Goal: Information Seeking & Learning: Learn about a topic

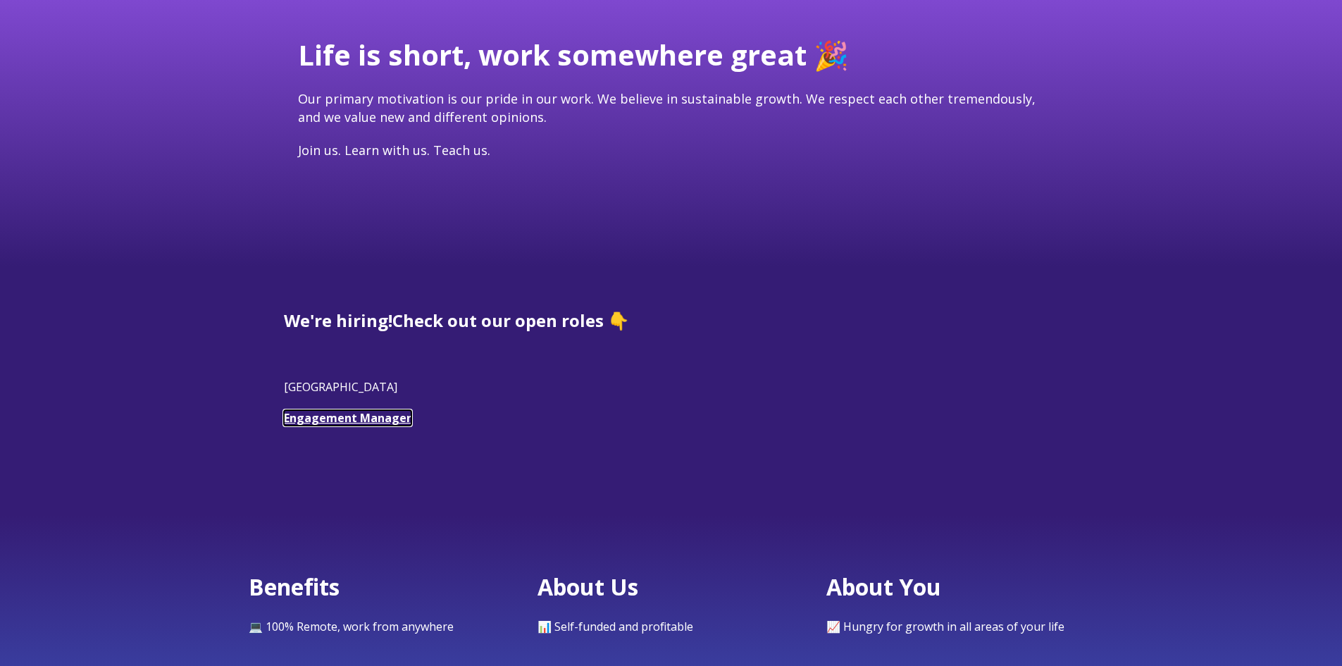
click at [400, 416] on link "Engagement Manager" at bounding box center [348, 418] width 128 height 16
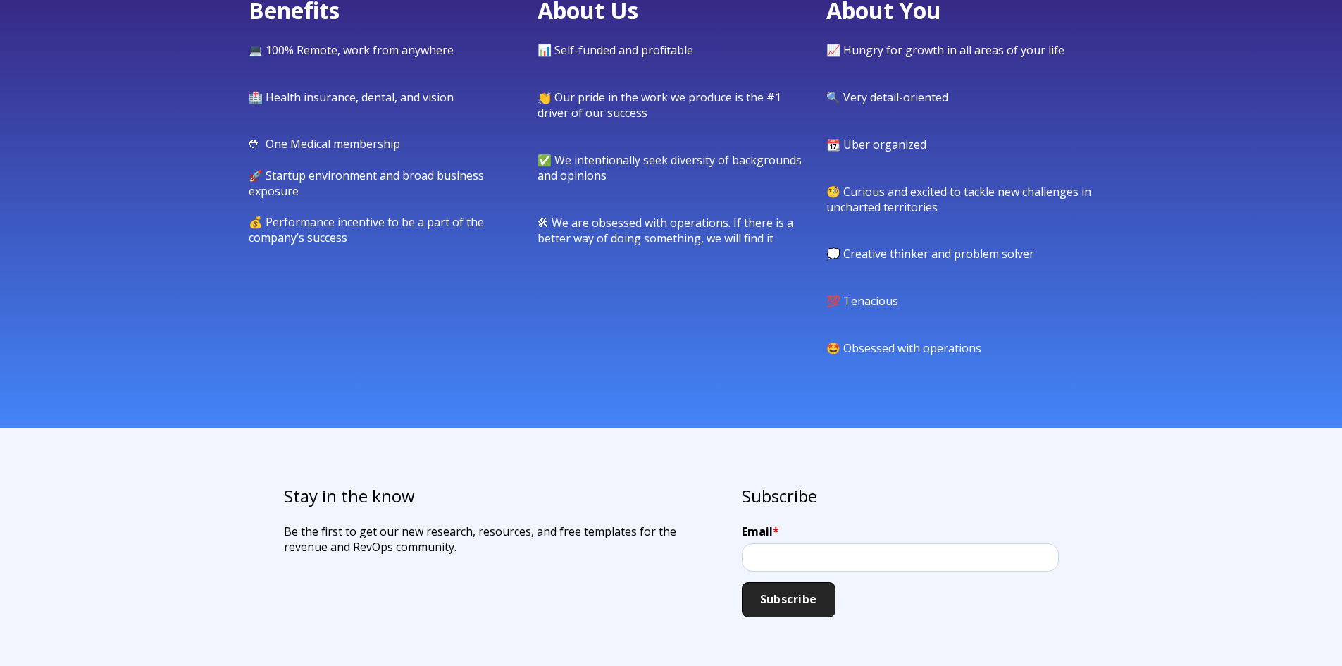
scroll to position [1057, 0]
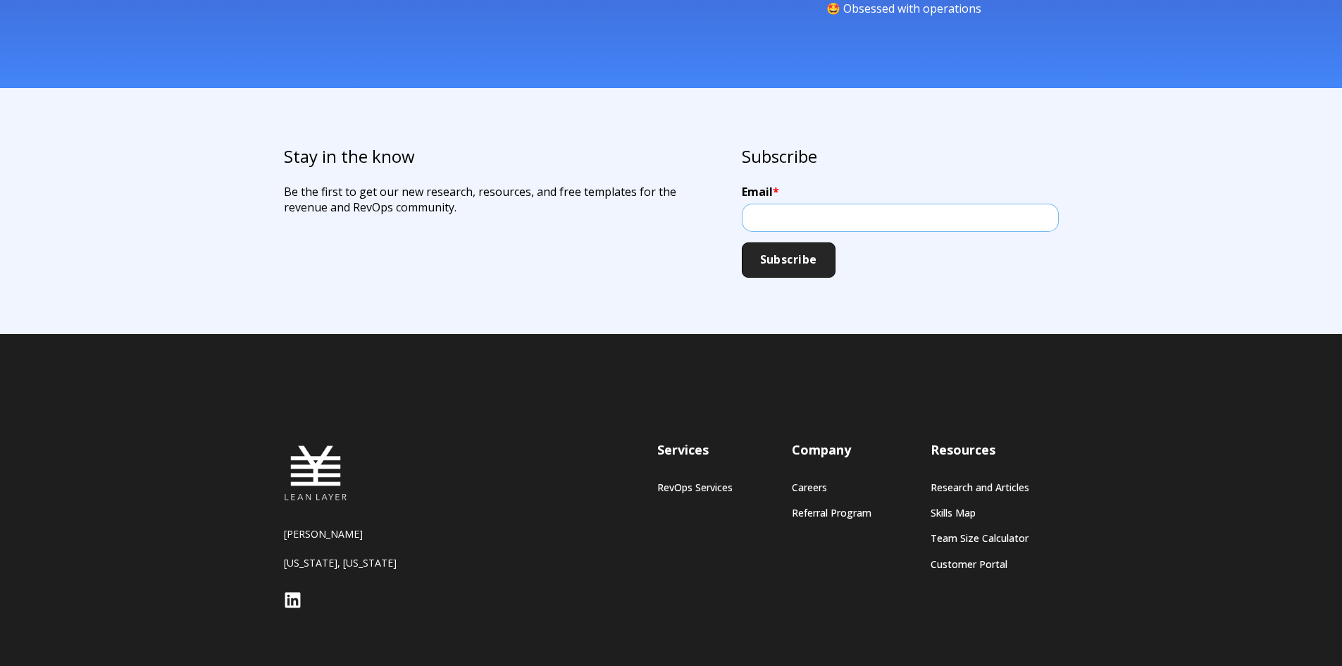
click at [778, 210] on input "Email *" at bounding box center [900, 218] width 317 height 28
type input "bauermchad@gmail.com"
click at [796, 262] on input "Subscribe" at bounding box center [789, 259] width 94 height 35
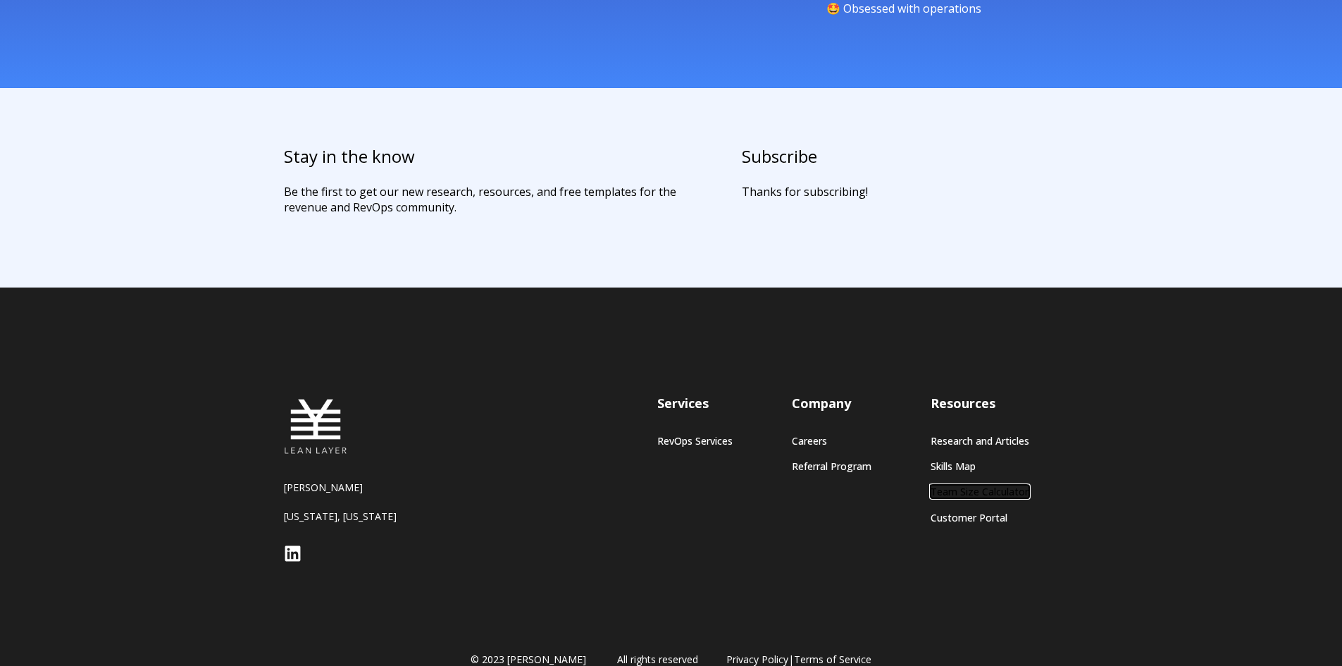
click at [970, 492] on link "Team Size Calculator" at bounding box center [980, 491] width 99 height 12
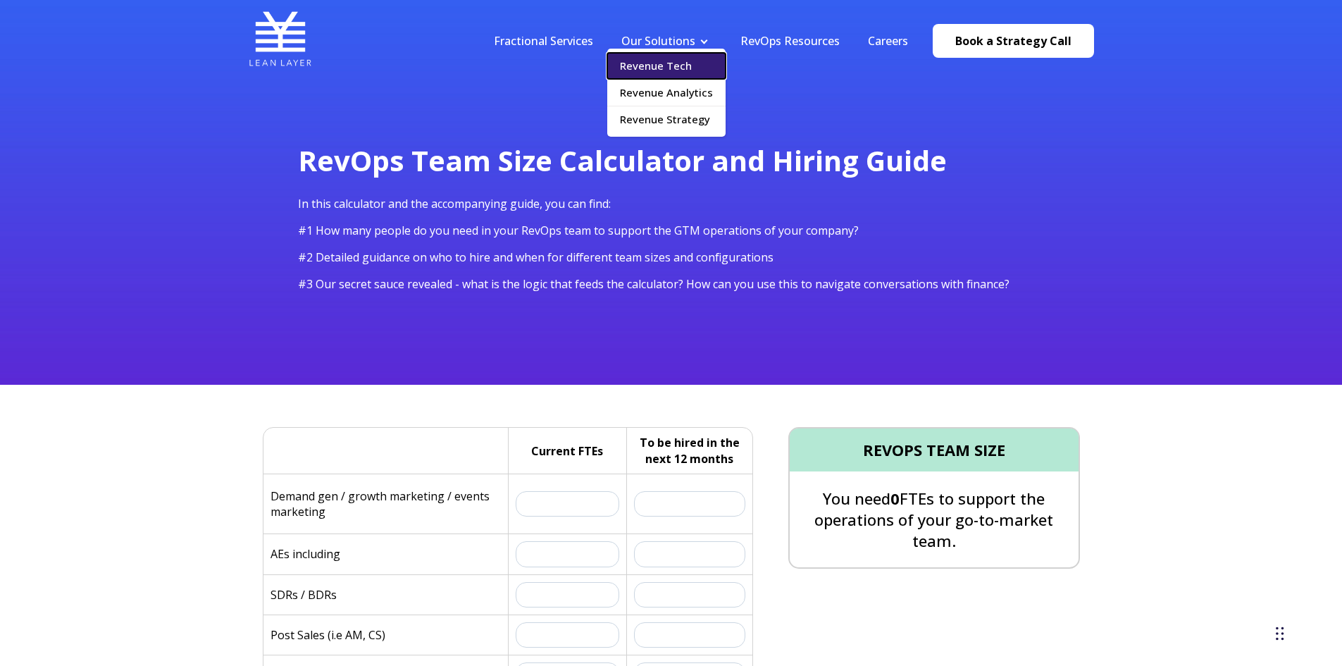
click at [683, 61] on link "Revenue Tech" at bounding box center [666, 66] width 118 height 26
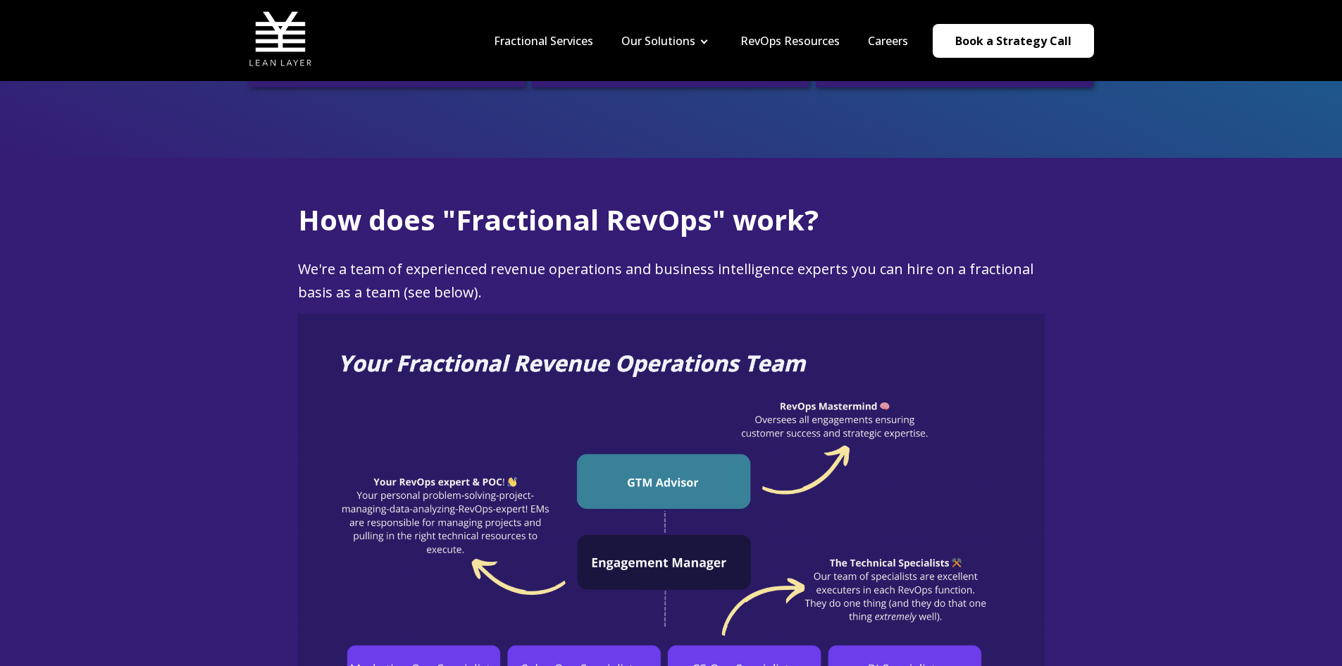
scroll to position [846, 0]
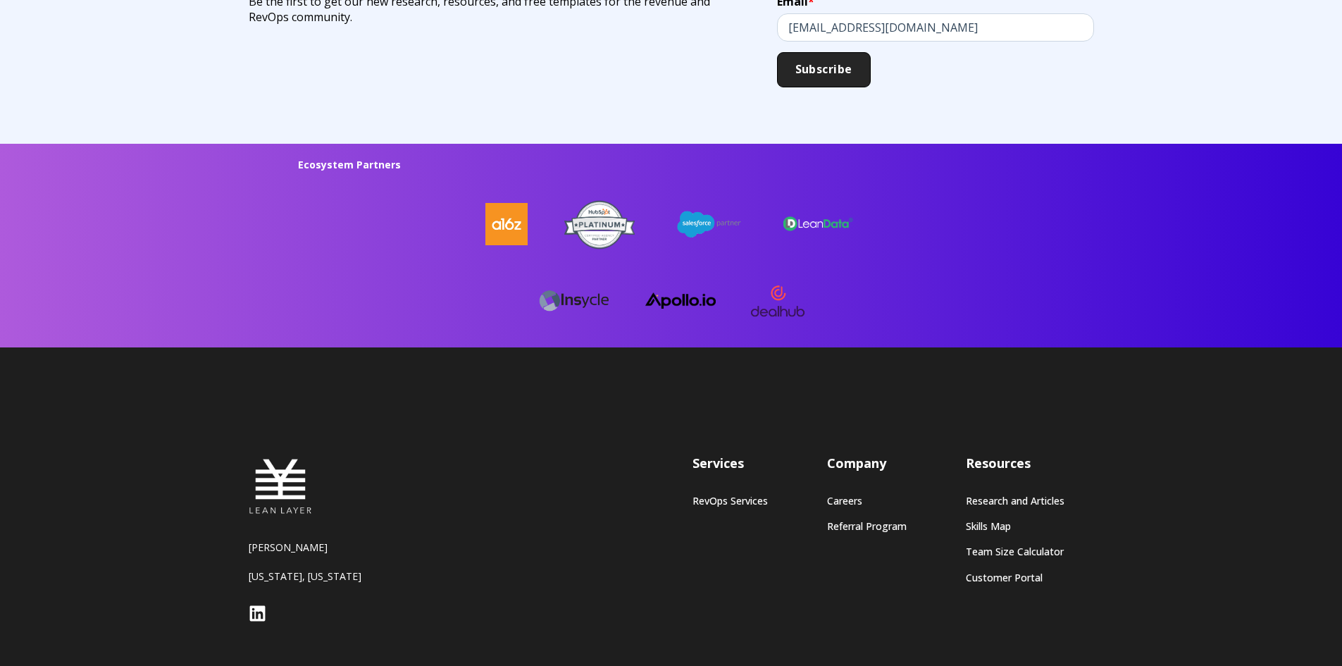
scroll to position [3746, 0]
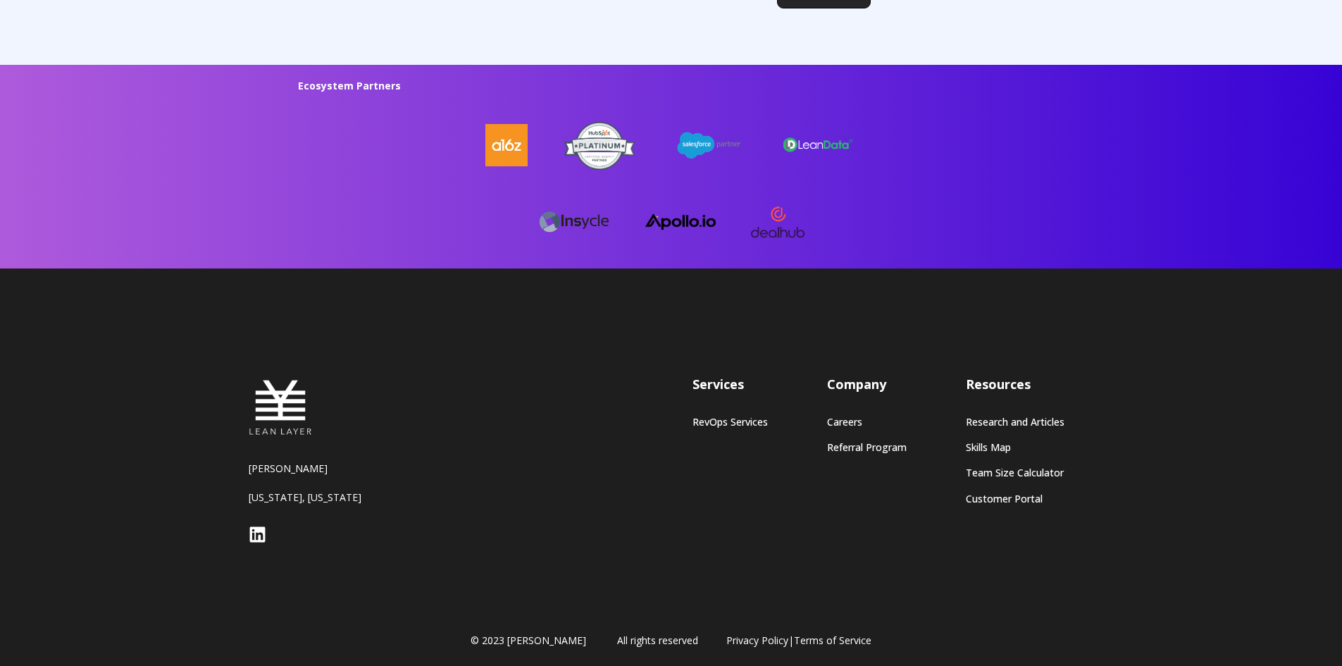
click at [853, 379] on h3 "Company" at bounding box center [867, 385] width 80 height 18
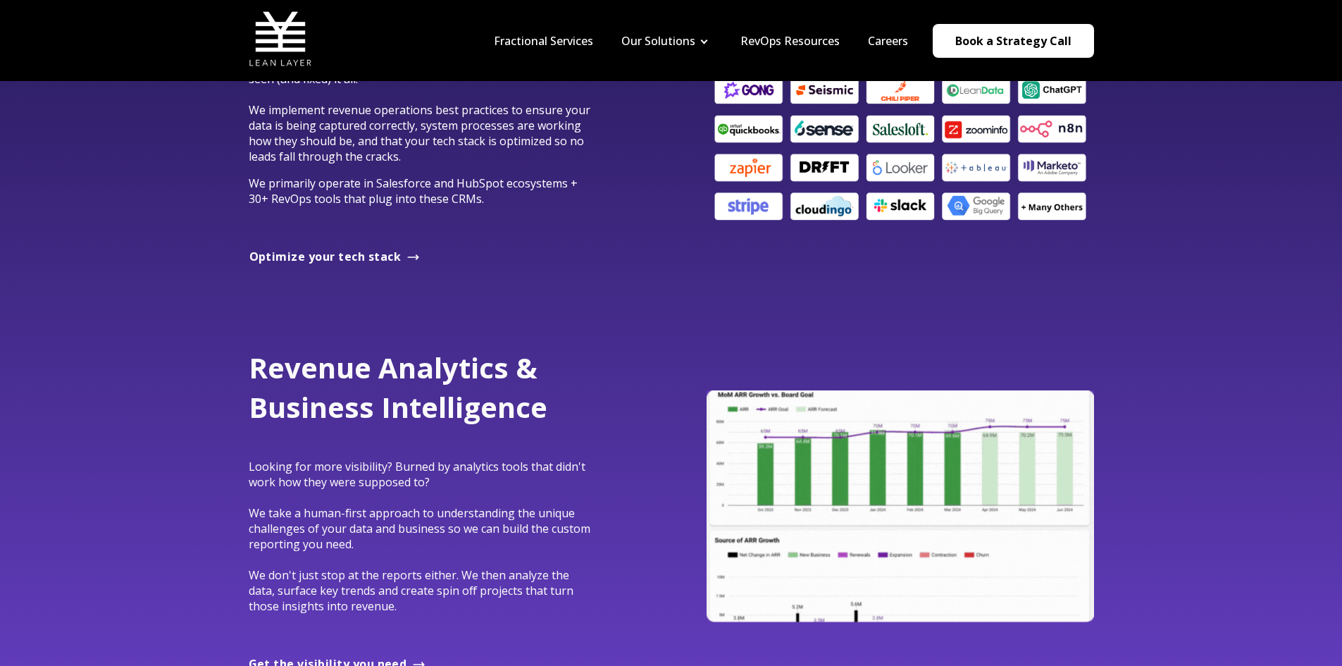
scroll to position [716, 0]
